Goal: Obtain resource: Download file/media

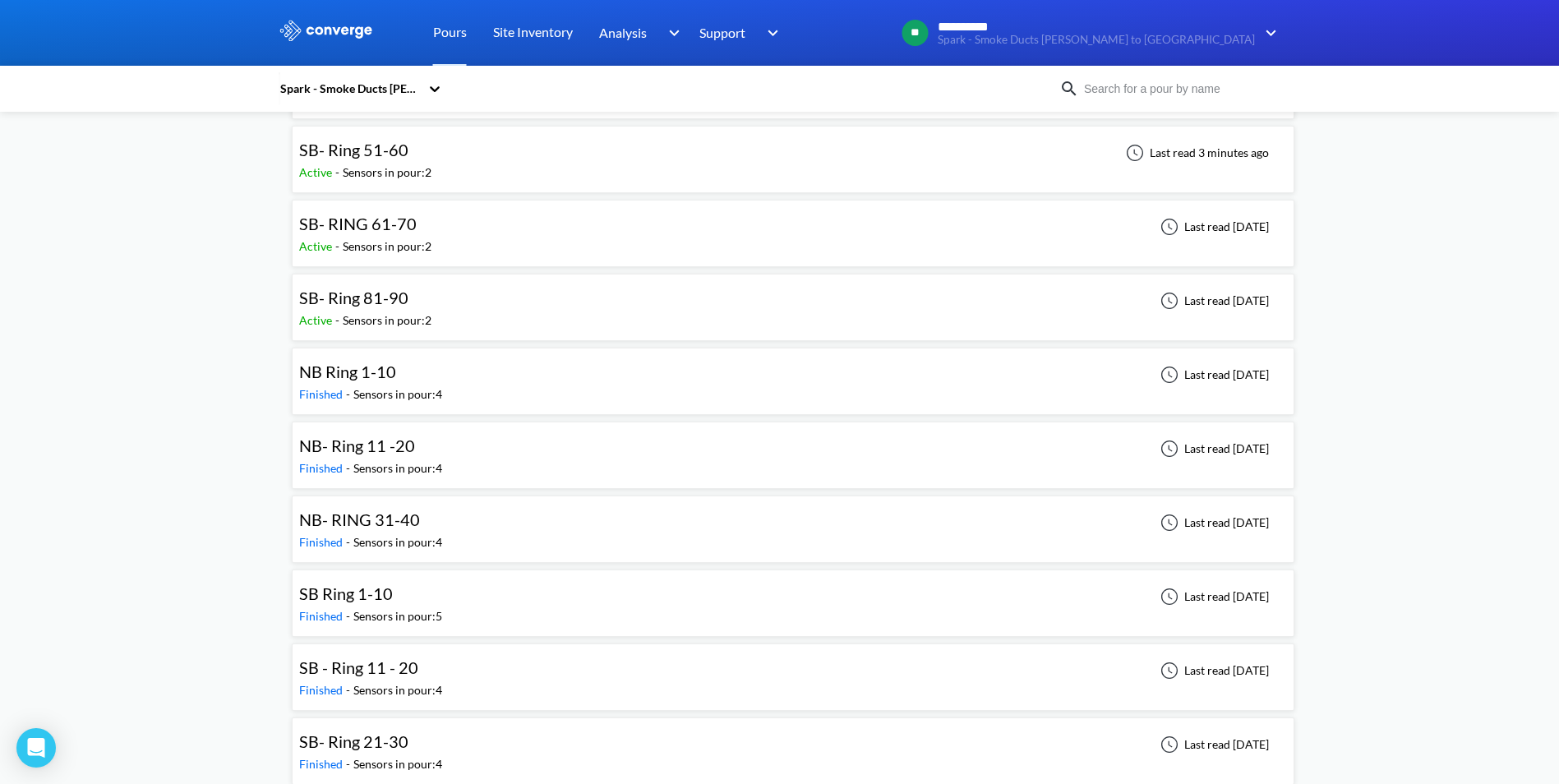
scroll to position [459, 0]
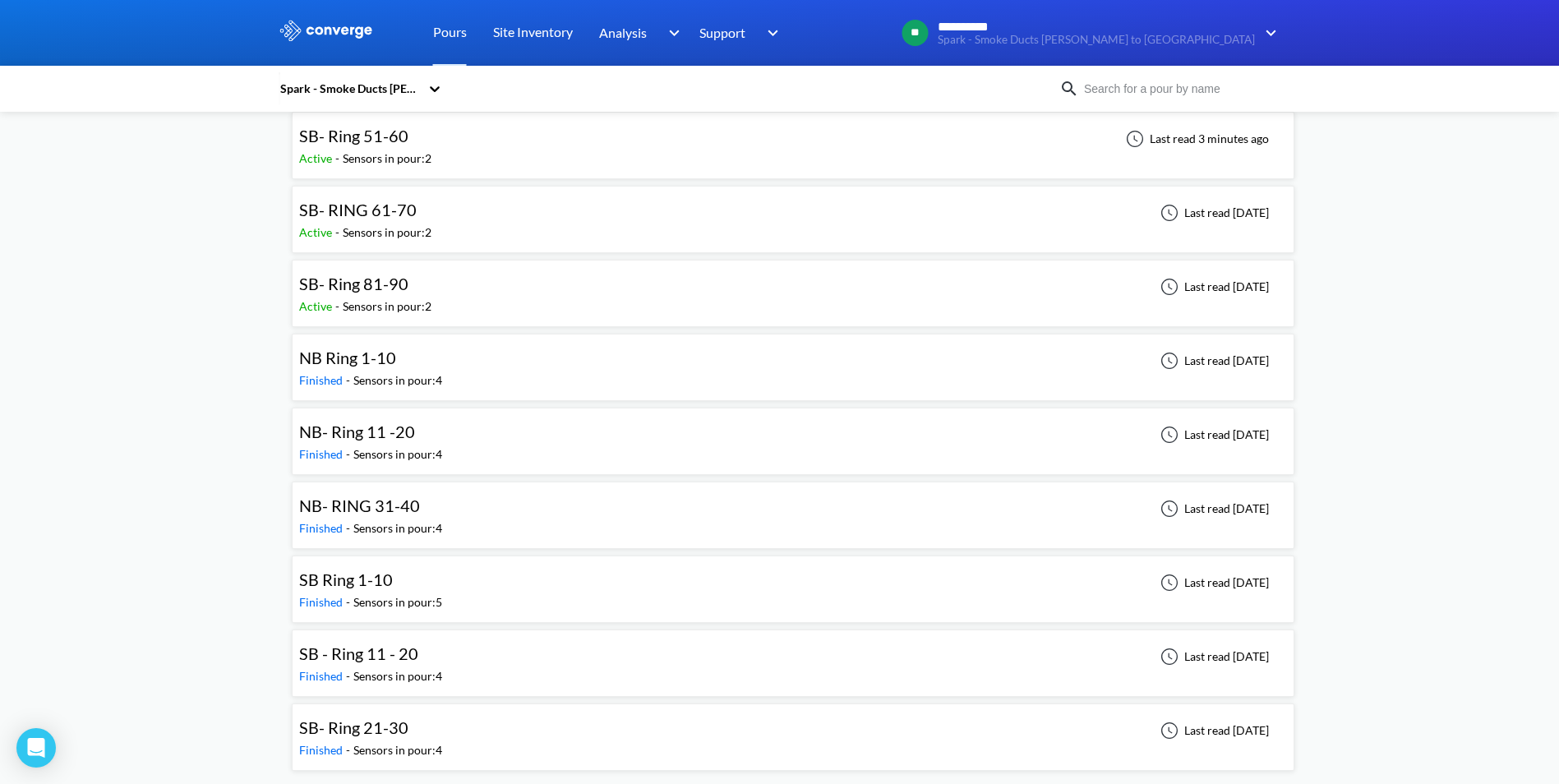
click at [947, 601] on div "SB Ring 1-10 Finished - Sensors in pour: 5 Last read [DATE]" at bounding box center [793, 589] width 987 height 52
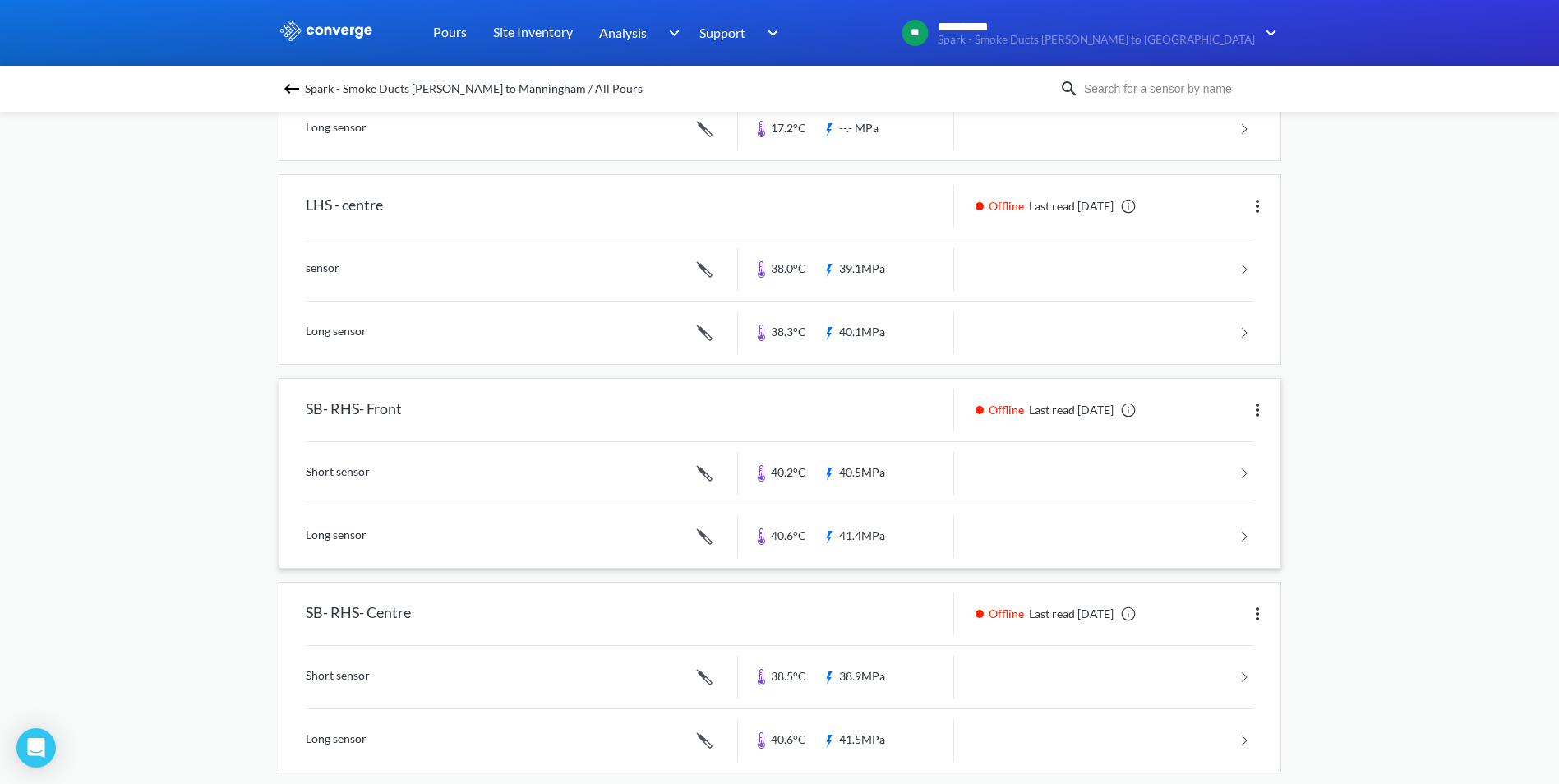
scroll to position [529, 0]
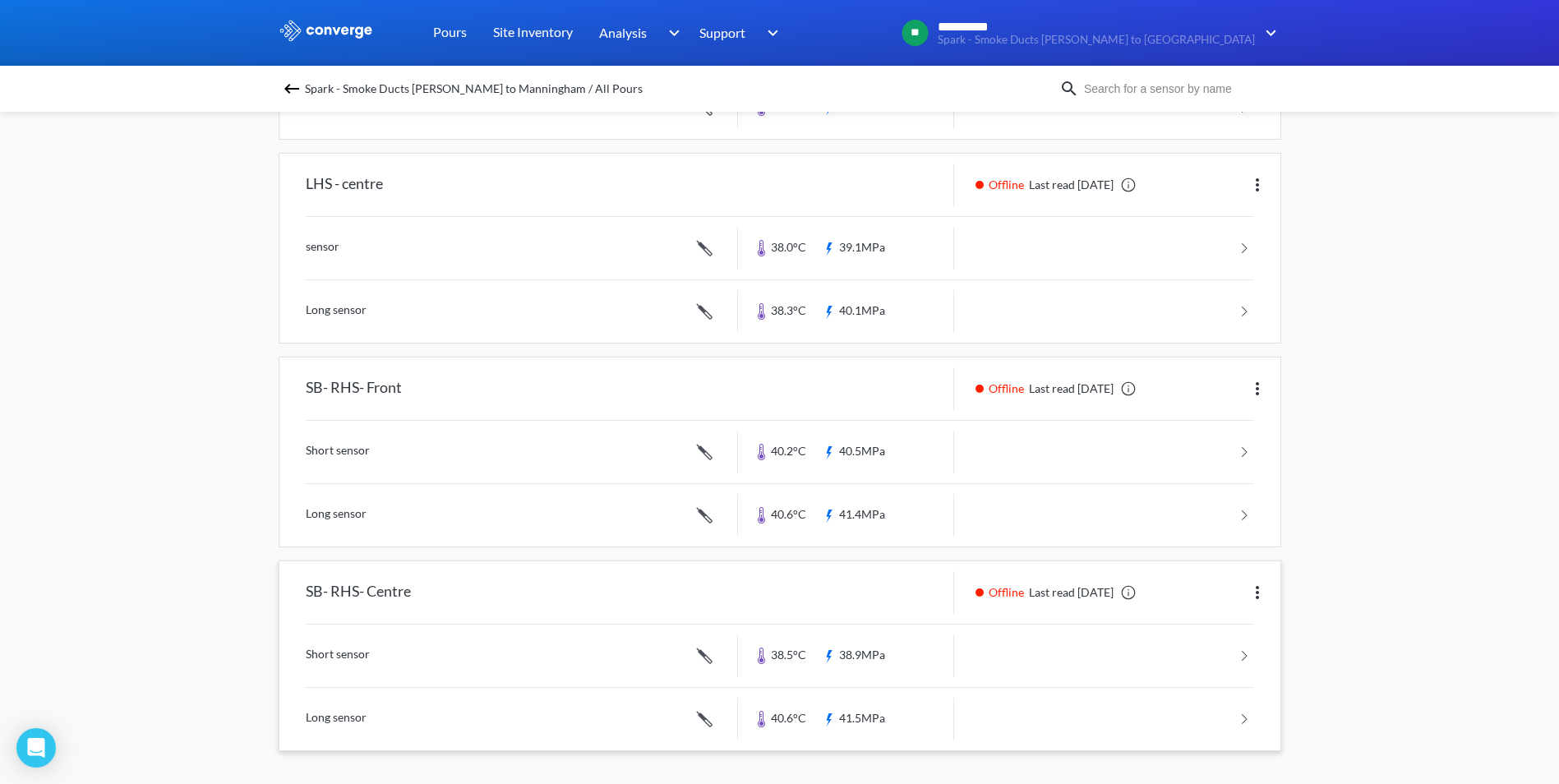
click at [1183, 664] on link at bounding box center [780, 655] width 948 height 62
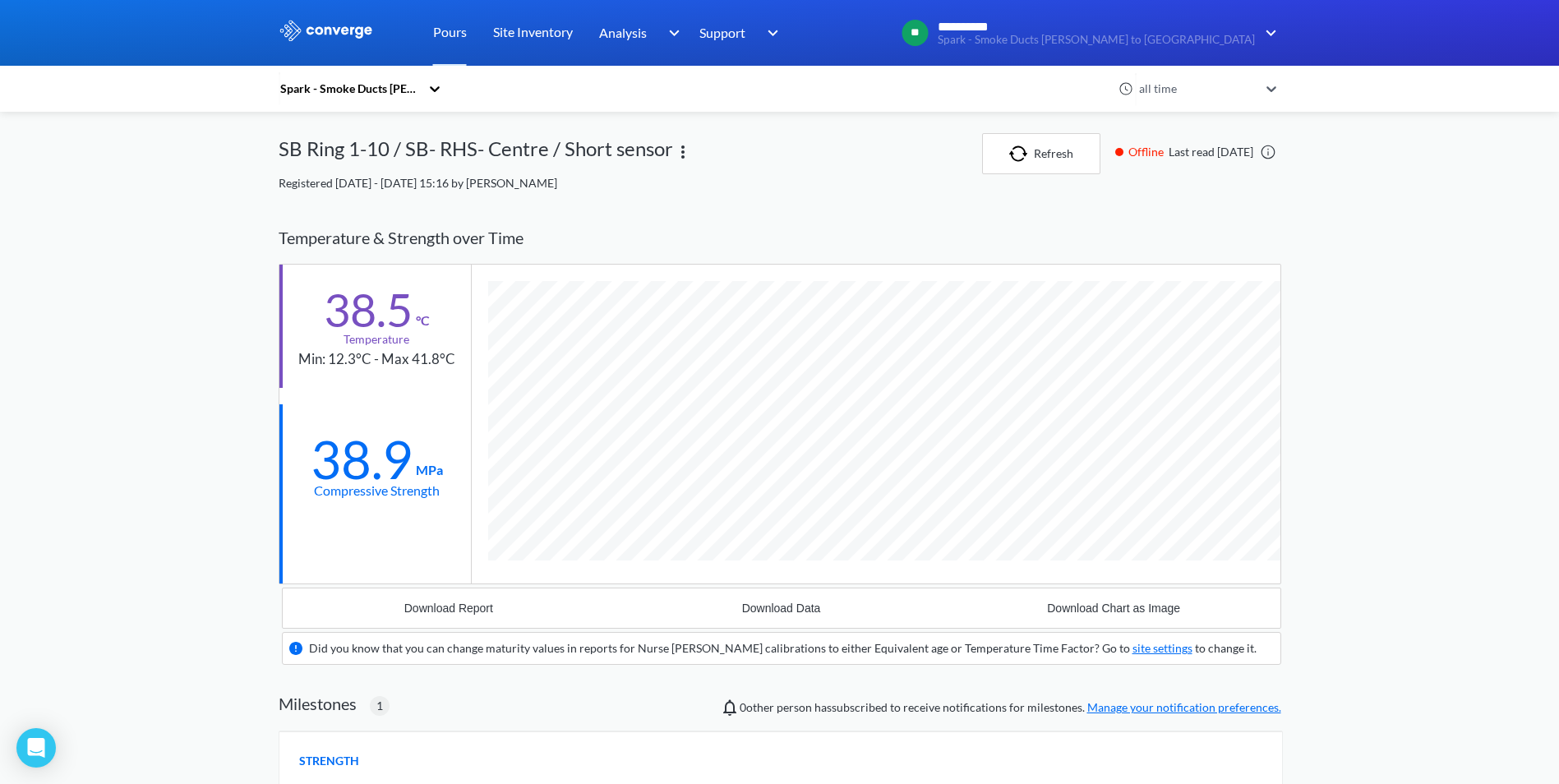
scroll to position [82, 0]
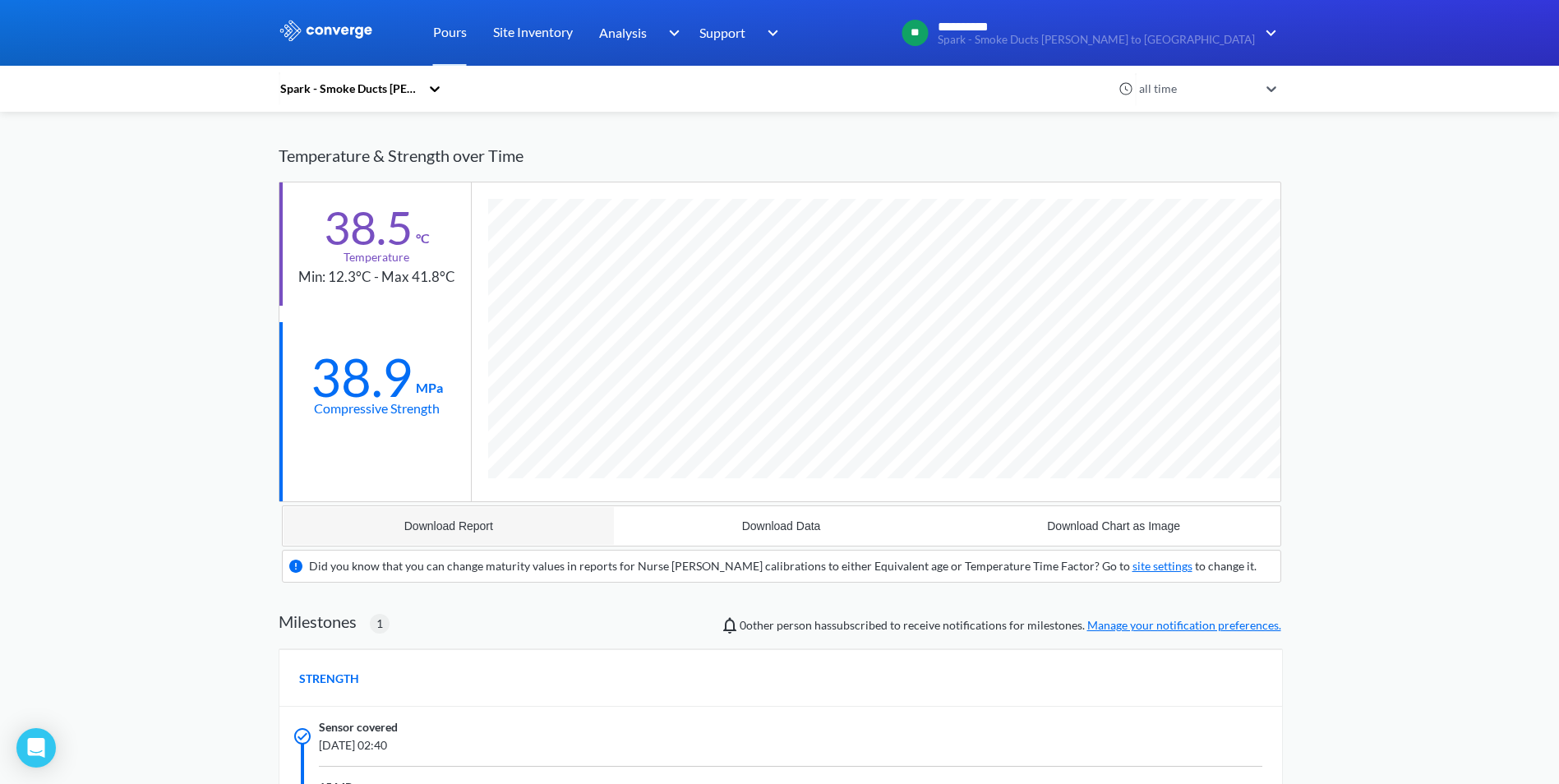
click at [464, 525] on div "Download Report" at bounding box center [448, 526] width 89 height 13
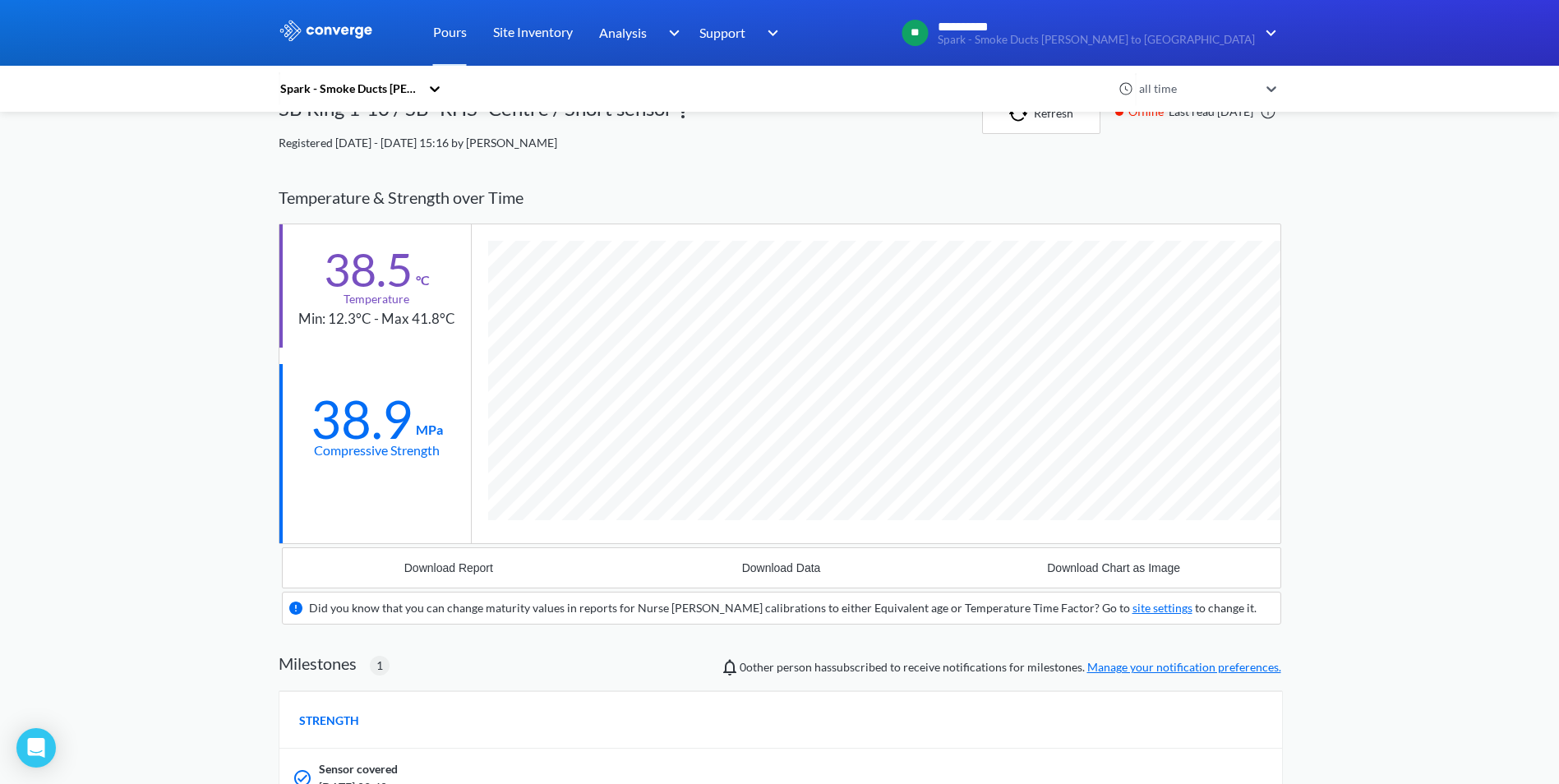
scroll to position [0, 0]
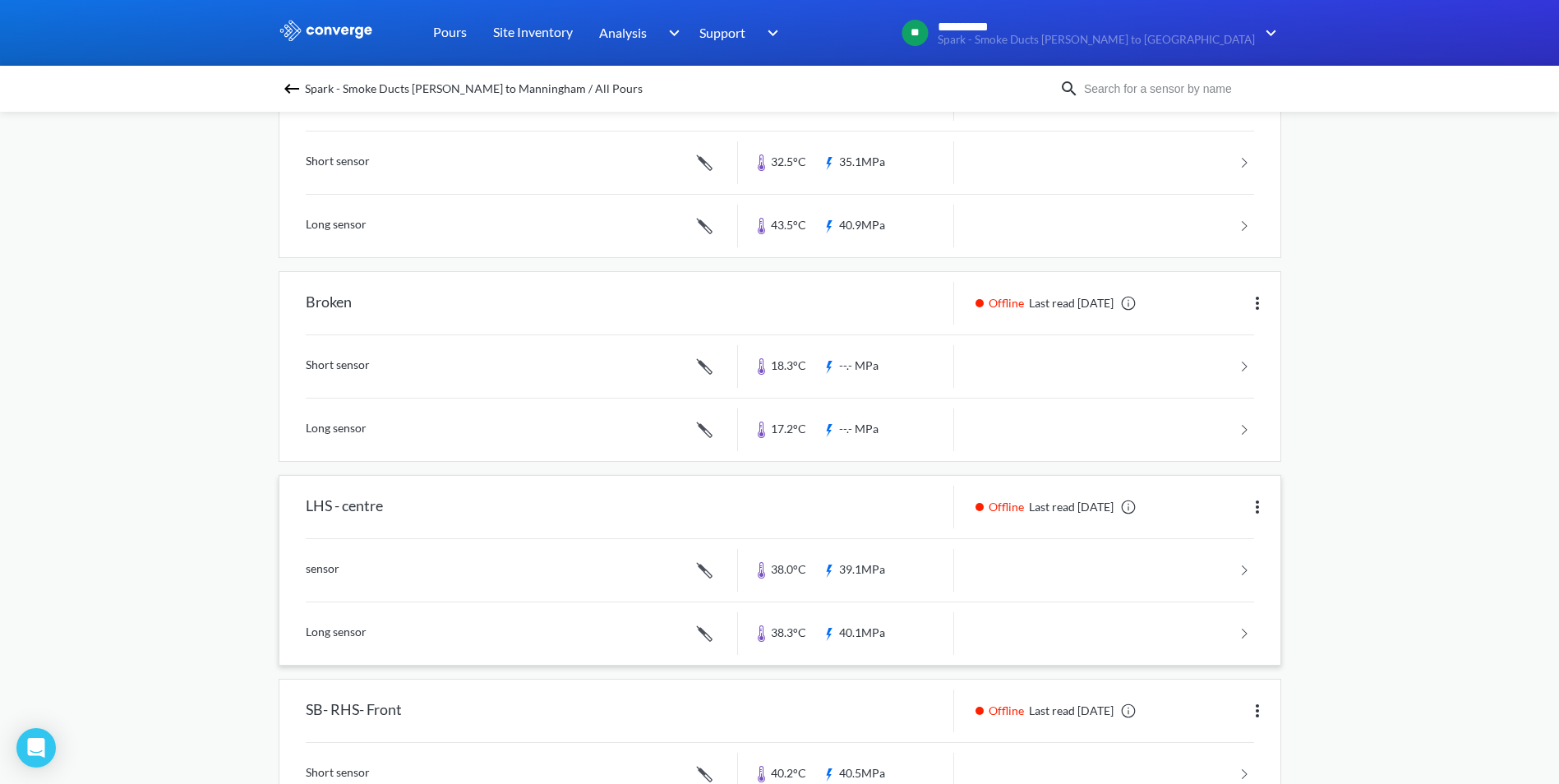
scroll to position [199, 0]
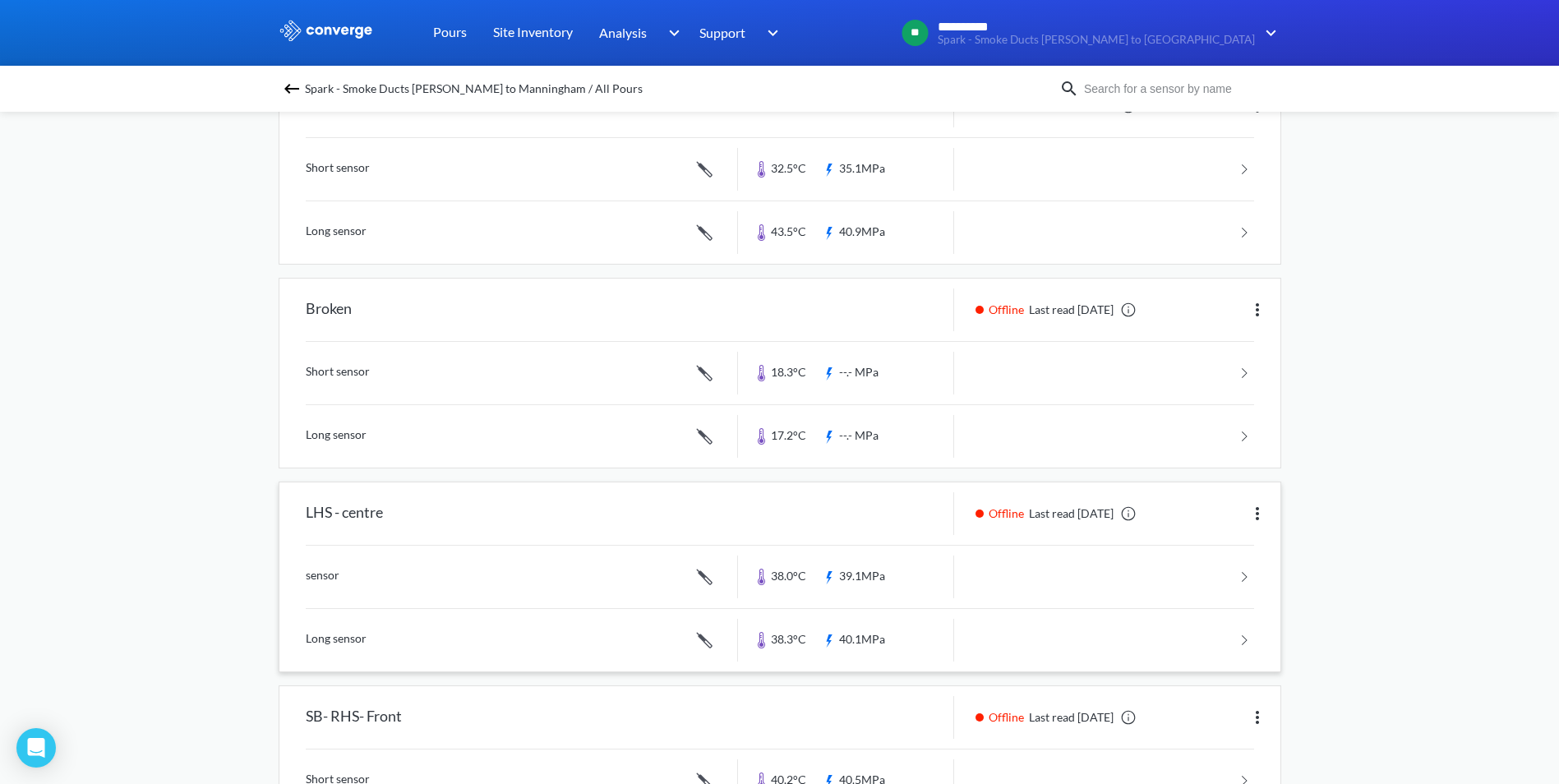
click at [1260, 516] on img at bounding box center [1257, 513] width 20 height 20
click at [1005, 502] on div "Offline Last read [DATE] Edit" at bounding box center [1117, 514] width 326 height 43
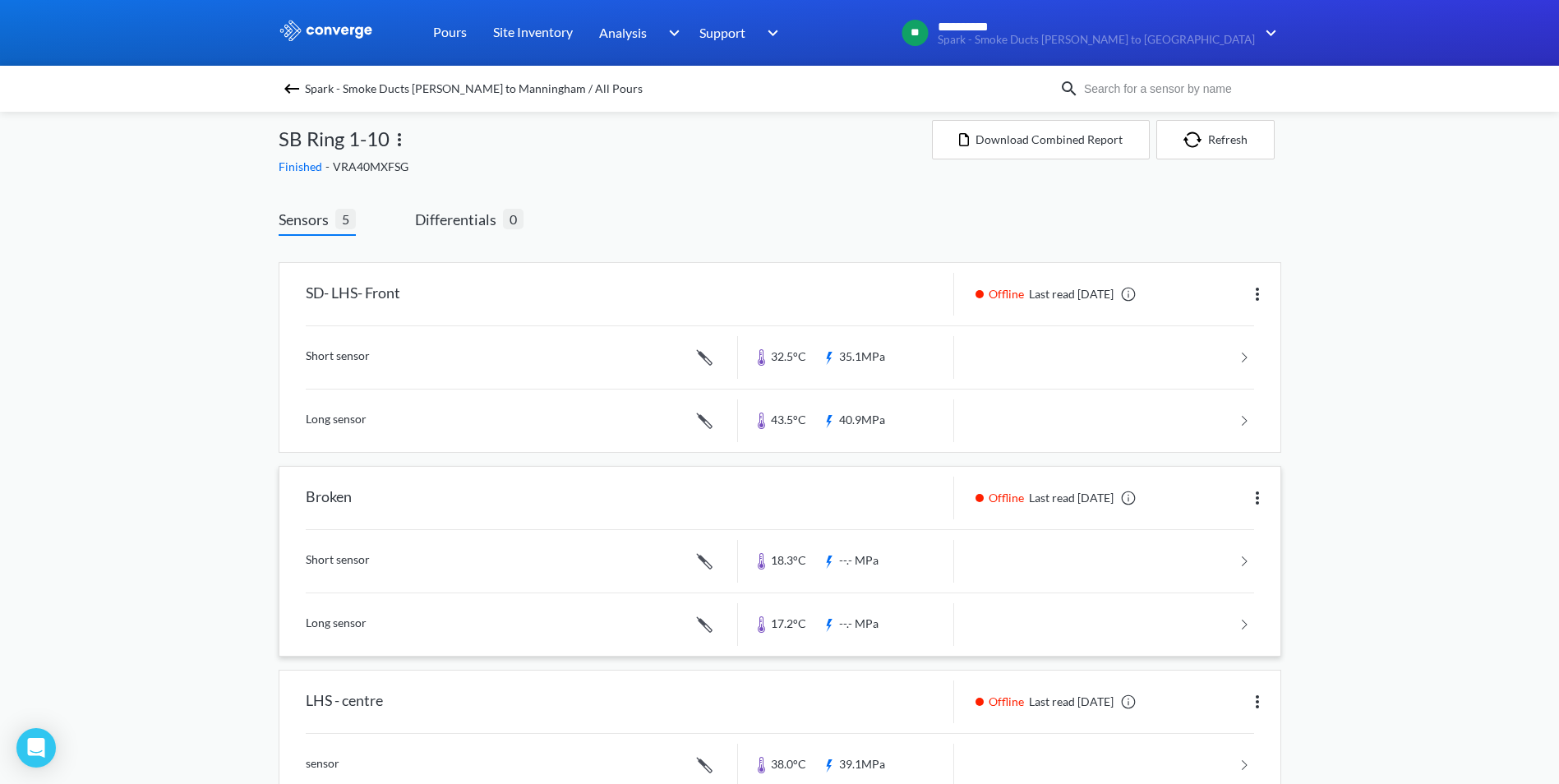
scroll to position [0, 0]
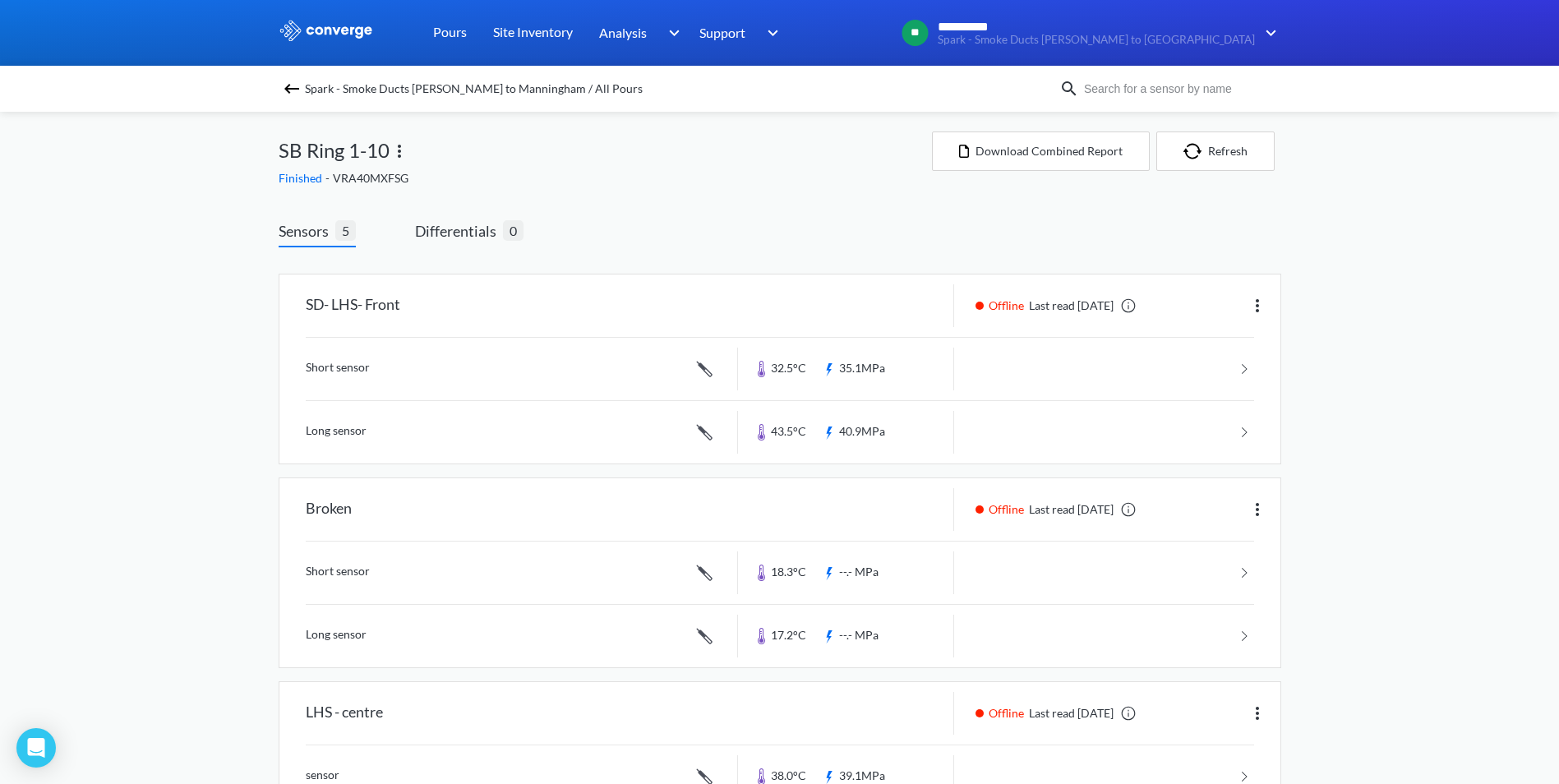
click at [294, 91] on img at bounding box center [291, 89] width 20 height 20
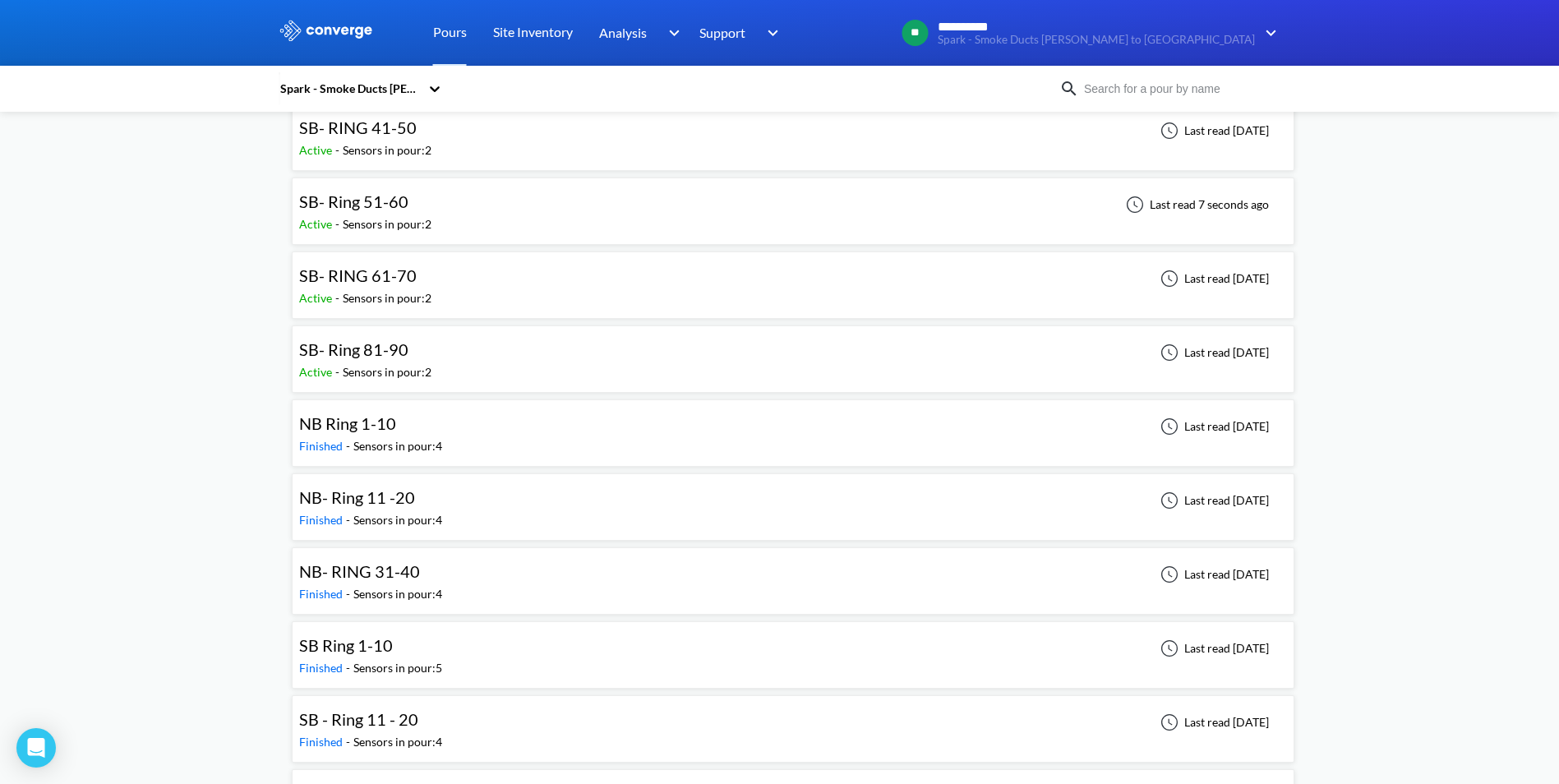
scroll to position [459, 0]
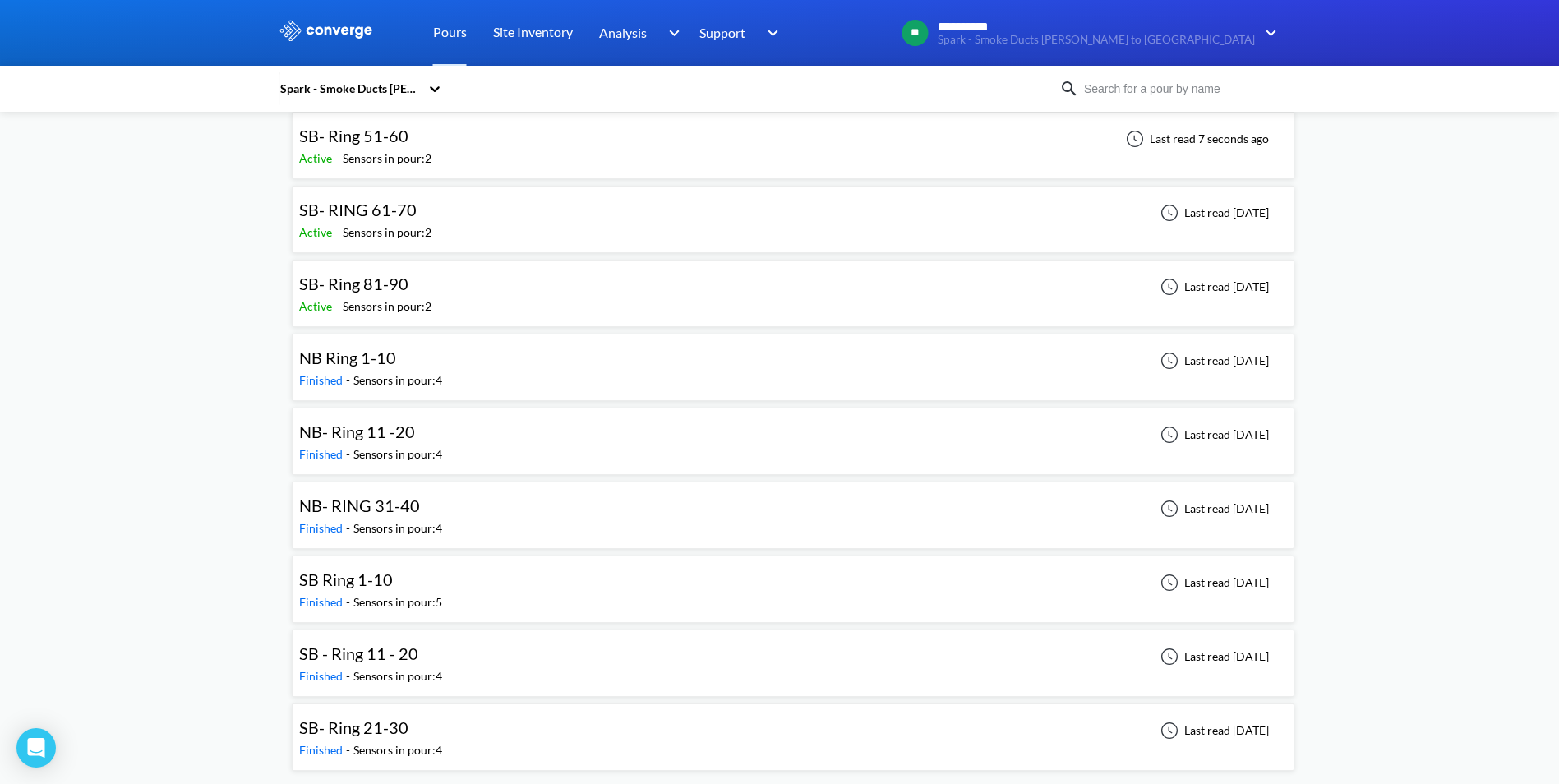
click at [775, 583] on div "SB Ring 1-10 Finished - Sensors in pour: 5 Last read [DATE]" at bounding box center [793, 589] width 987 height 52
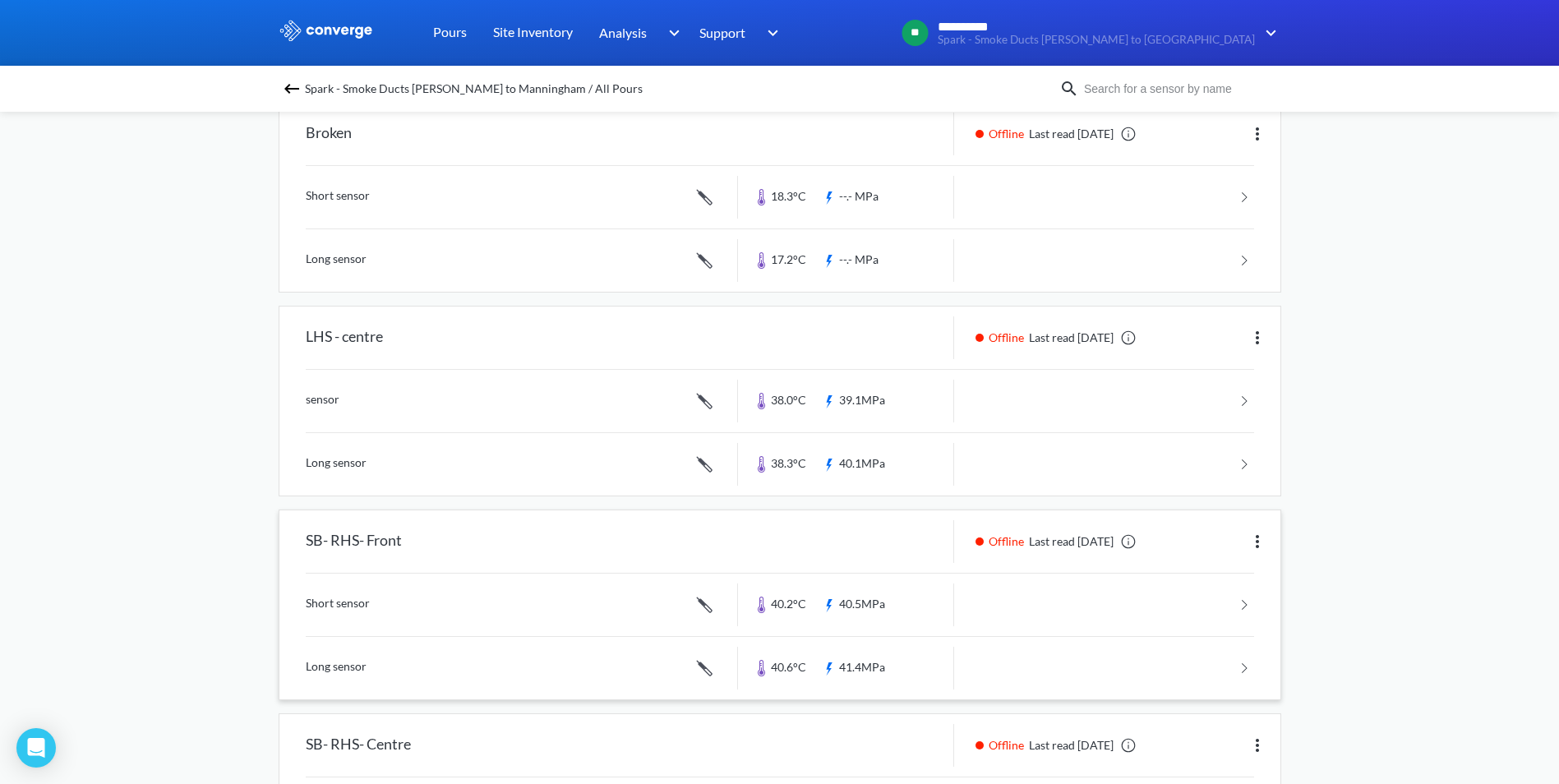
scroll to position [282, 0]
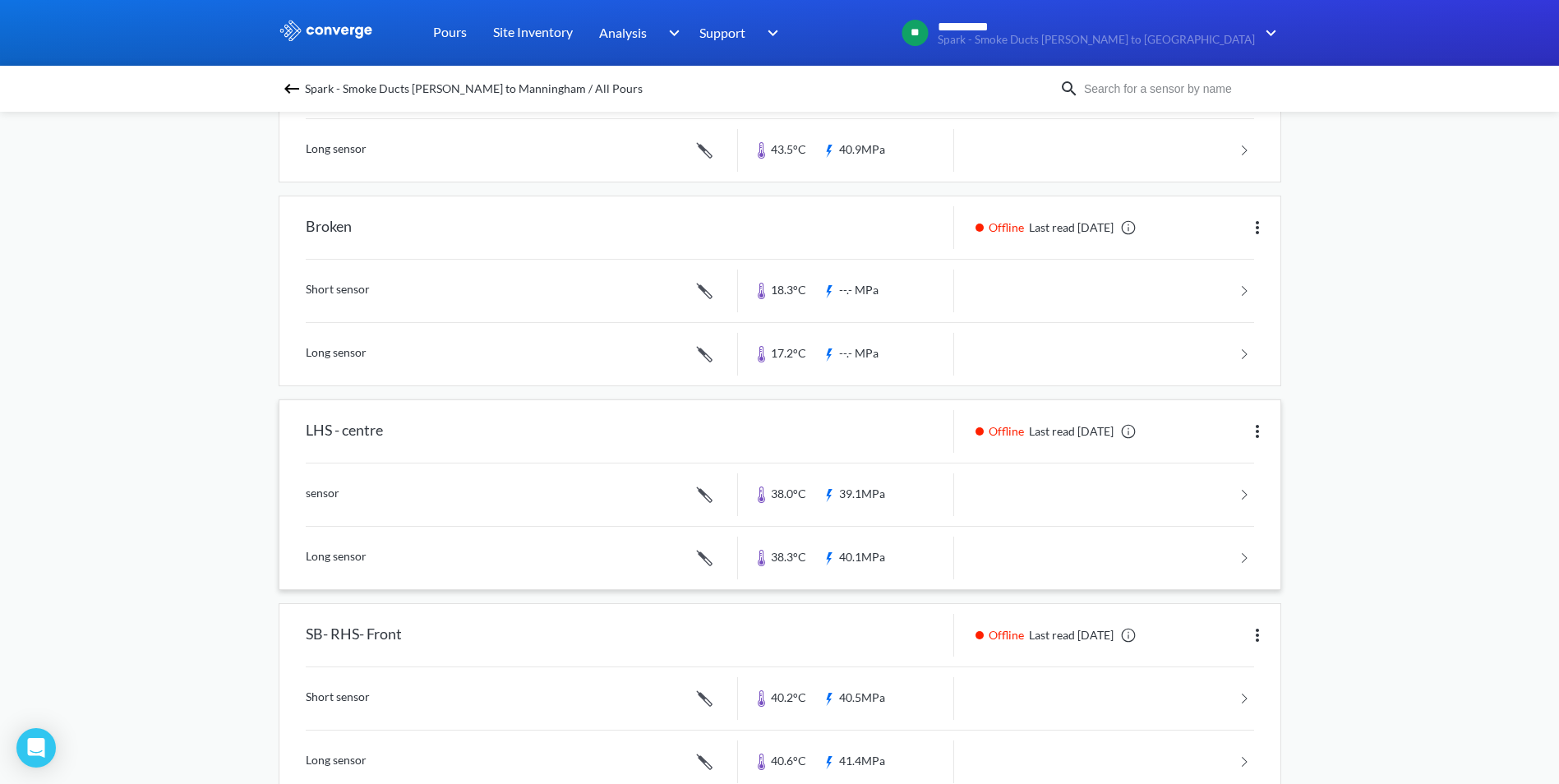
click at [1252, 427] on img at bounding box center [1257, 431] width 20 height 20
click at [600, 447] on div "LHS - centre" at bounding box center [509, 432] width 459 height 43
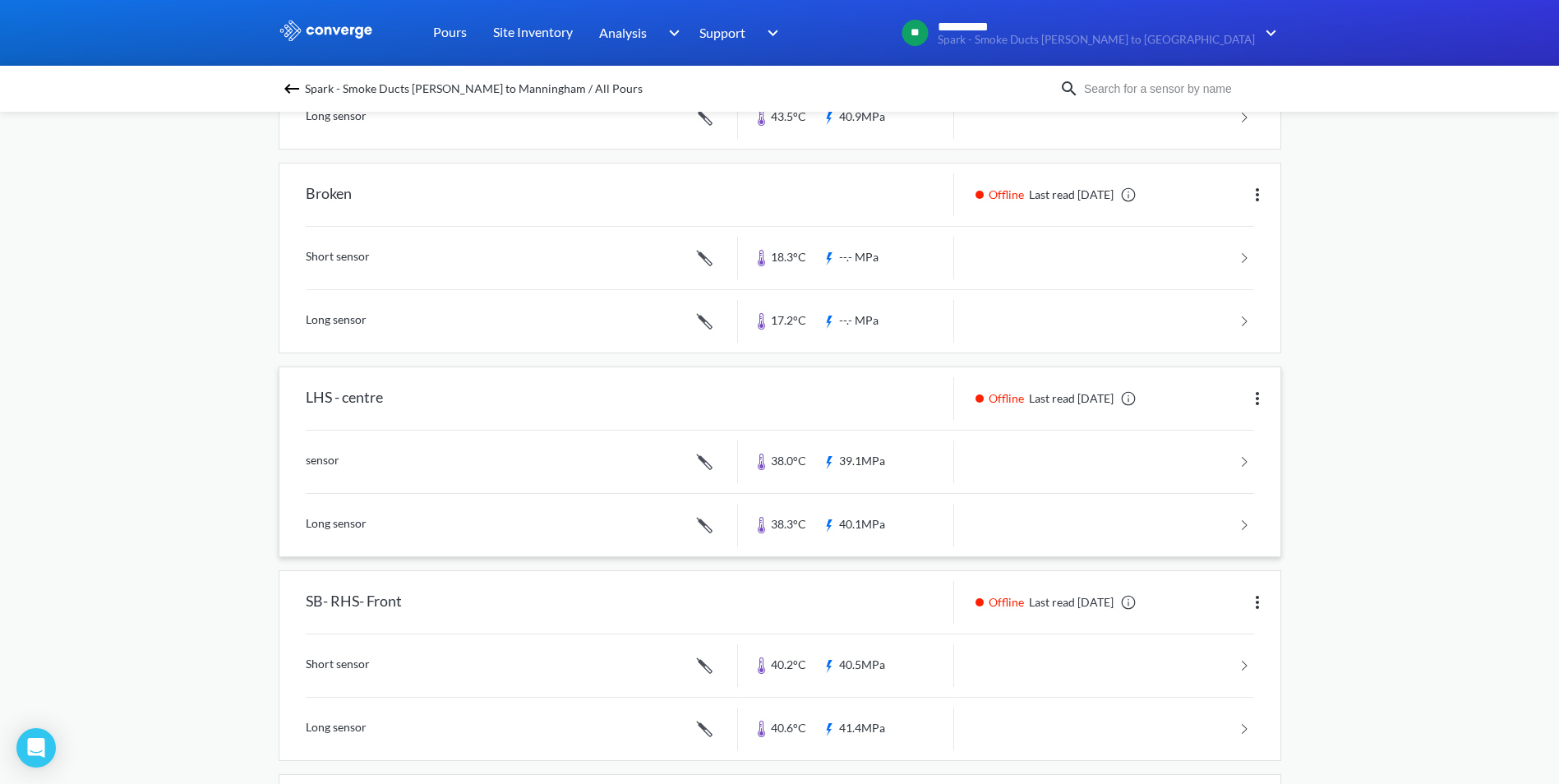
scroll to position [329, 0]
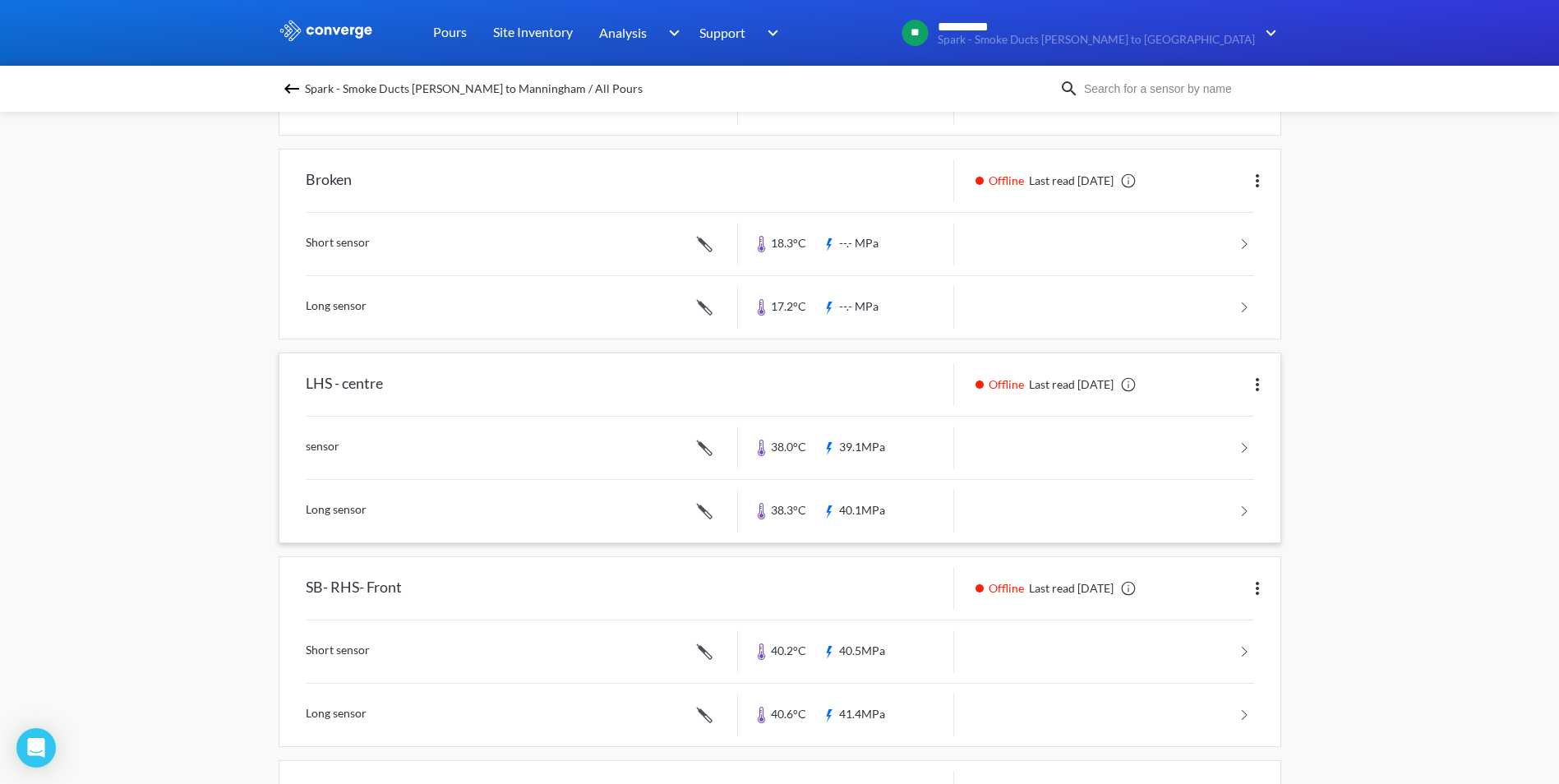
drag, startPoint x: 495, startPoint y: 383, endPoint x: 510, endPoint y: 382, distance: 15.0
click at [498, 382] on div "LHS - centre" at bounding box center [509, 385] width 459 height 43
click at [1257, 382] on img at bounding box center [1257, 384] width 20 height 20
click at [372, 450] on link at bounding box center [780, 447] width 948 height 62
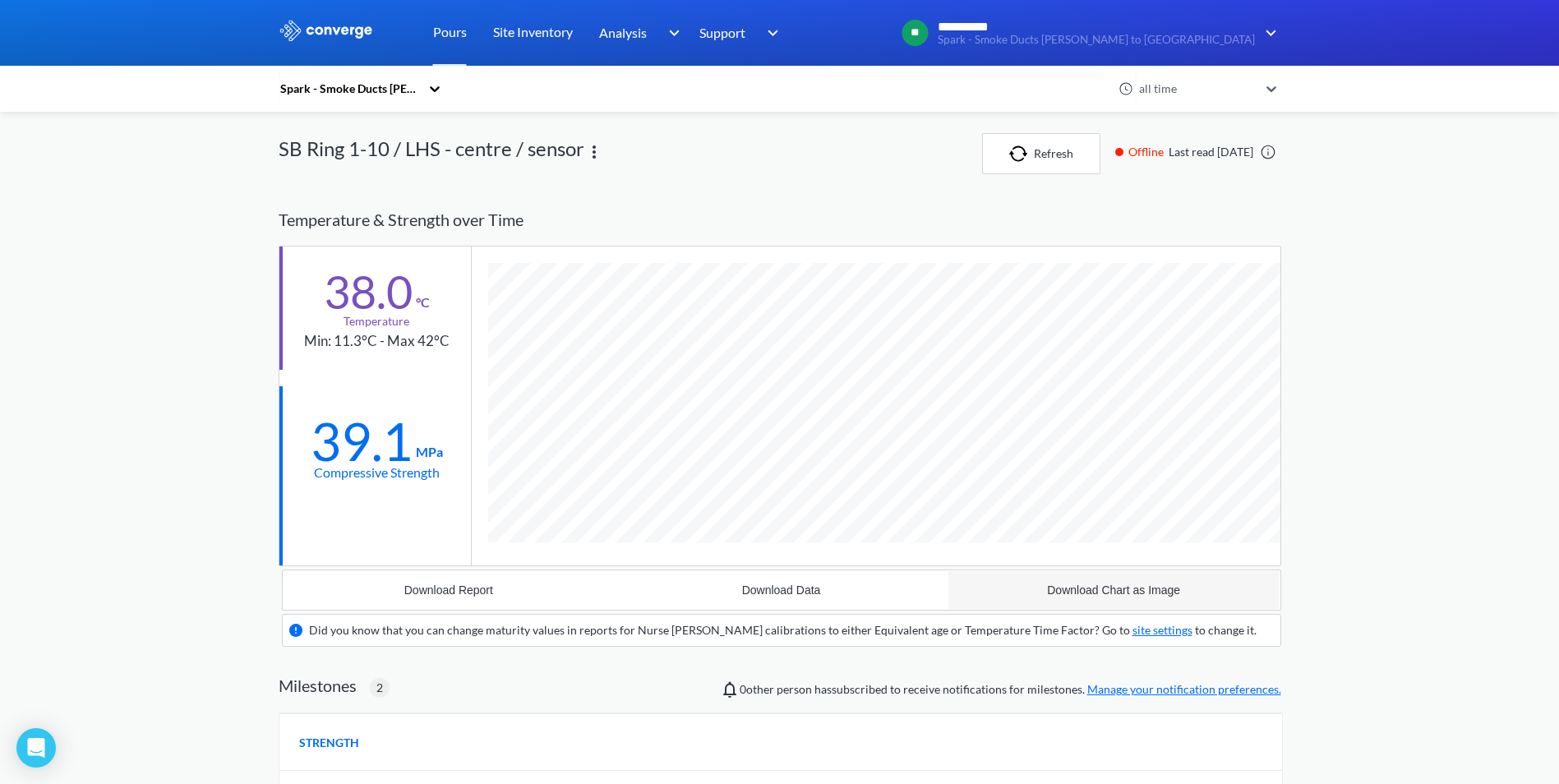
click at [1135, 585] on div "Download Chart as Image" at bounding box center [1113, 590] width 133 height 13
click at [503, 597] on button "Download Report" at bounding box center [448, 590] width 333 height 39
